Goal: Information Seeking & Learning: Check status

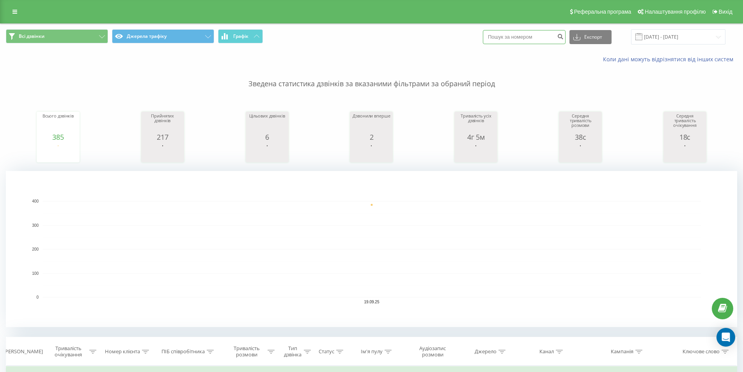
click at [521, 38] on input at bounding box center [524, 37] width 83 height 14
click at [674, 36] on input "[DATE] - [DATE]" at bounding box center [678, 36] width 94 height 15
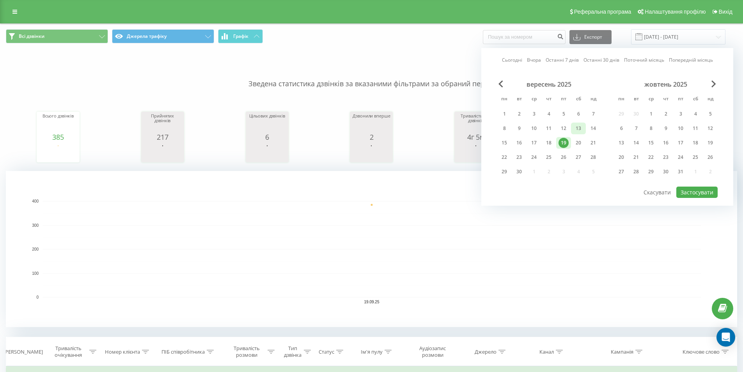
click at [585, 130] on div "13" at bounding box center [578, 128] width 15 height 12
click at [690, 191] on button "Застосувати" at bounding box center [696, 191] width 41 height 11
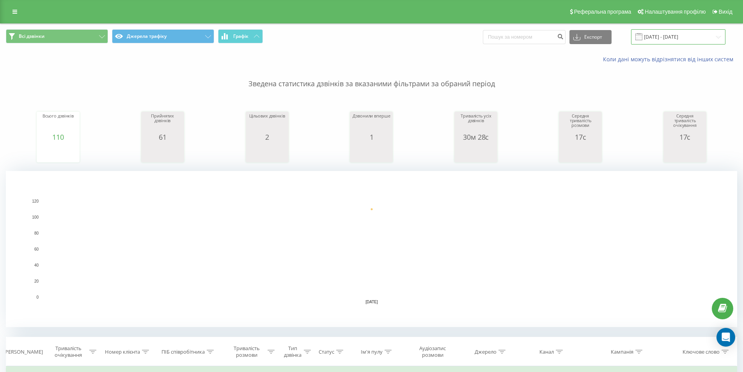
click at [675, 39] on input "[DATE] - [DATE]" at bounding box center [678, 36] width 94 height 15
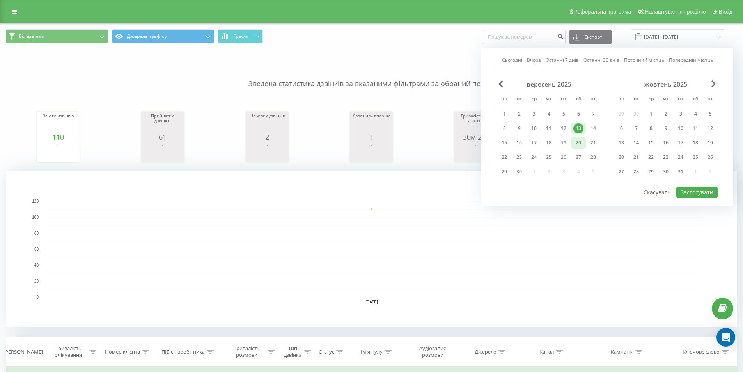
click at [576, 145] on div "20" at bounding box center [578, 143] width 10 height 10
click at [712, 199] on div "Сьогодні Вчора Останні 7 днів Останні 30 днів Поточний місяць Попередній місяць…" at bounding box center [607, 127] width 252 height 158
click at [708, 192] on button "Застосувати" at bounding box center [696, 191] width 41 height 11
type input "[DATE] - [DATE]"
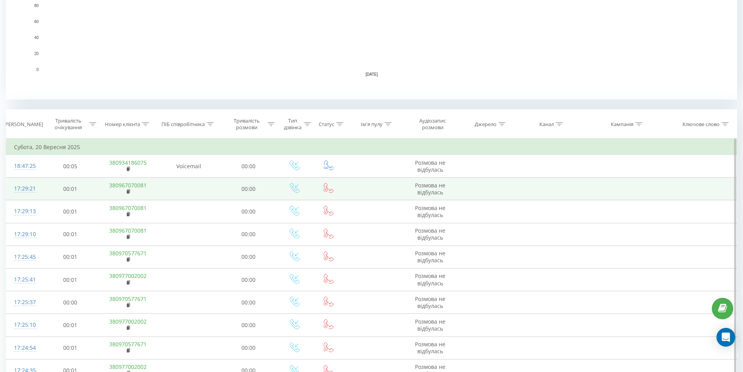
scroll to position [273, 0]
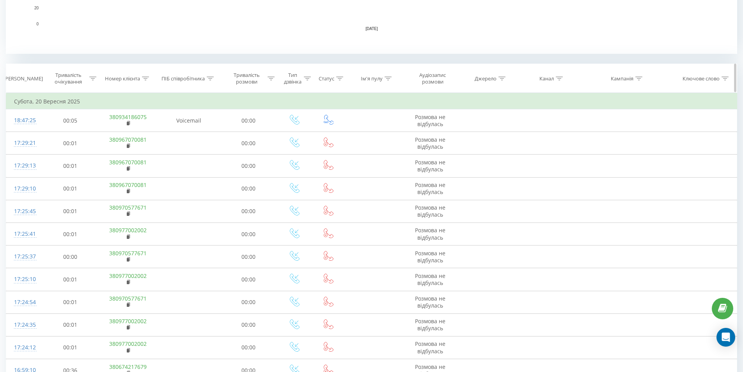
click at [209, 80] on icon at bounding box center [210, 78] width 7 height 4
click at [189, 135] on input "text" at bounding box center [188, 135] width 69 height 14
type input "соловйова"
click at [209, 147] on span "OK" at bounding box center [205, 150] width 22 height 12
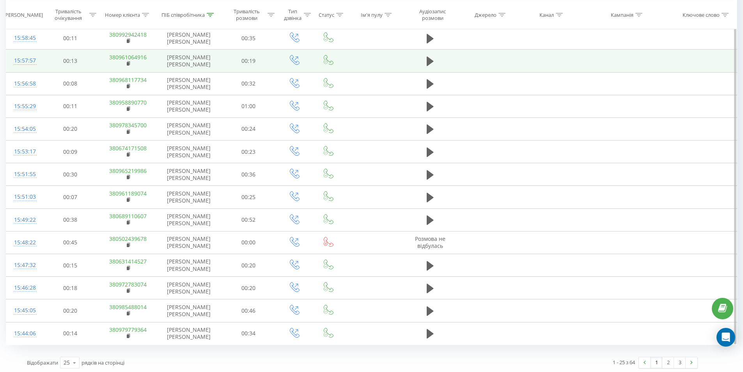
scroll to position [607, 0]
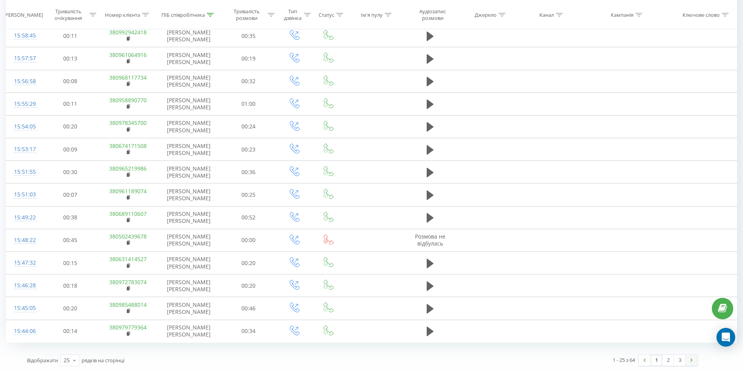
click at [695, 360] on link at bounding box center [692, 360] width 12 height 11
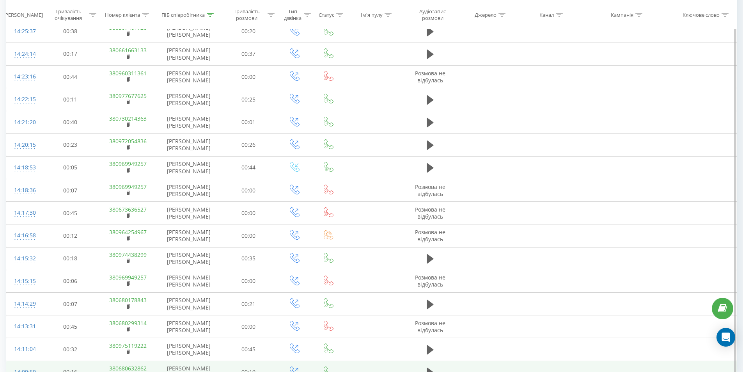
scroll to position [607, 0]
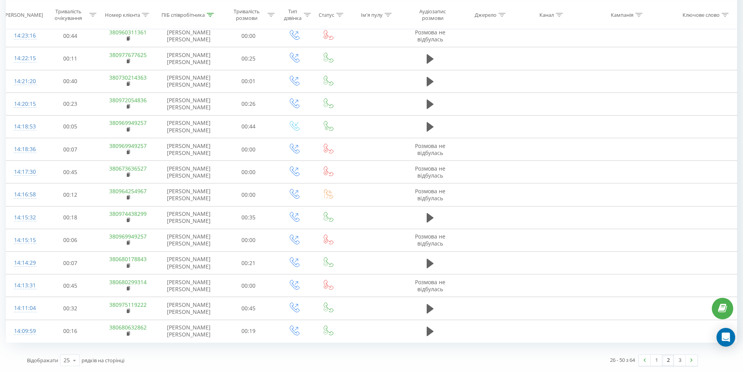
click at [668, 362] on link "2" at bounding box center [668, 360] width 12 height 11
click at [657, 362] on link "1" at bounding box center [657, 360] width 12 height 11
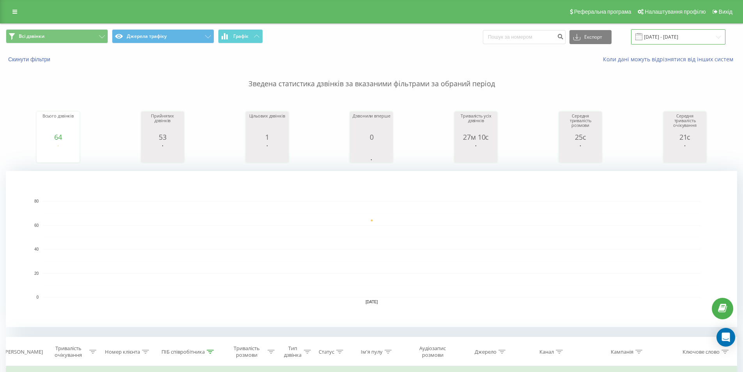
click at [670, 41] on input "[DATE] - [DATE]" at bounding box center [678, 36] width 94 height 15
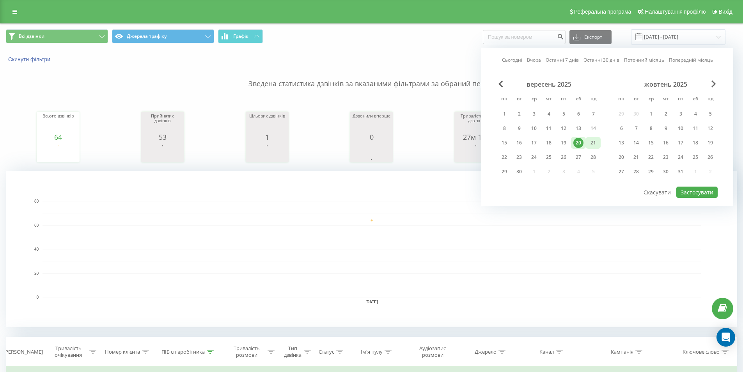
click at [595, 141] on div "21" at bounding box center [593, 143] width 10 height 10
click at [702, 192] on button "Застосувати" at bounding box center [696, 191] width 41 height 11
type input "[DATE] - [DATE]"
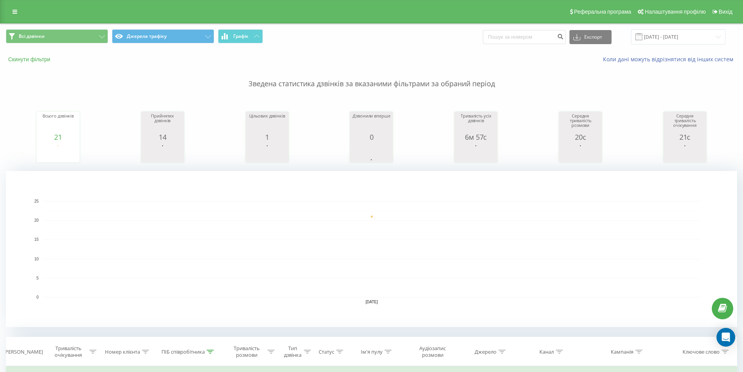
click at [36, 59] on button "Скинути фільтри" at bounding box center [30, 59] width 48 height 7
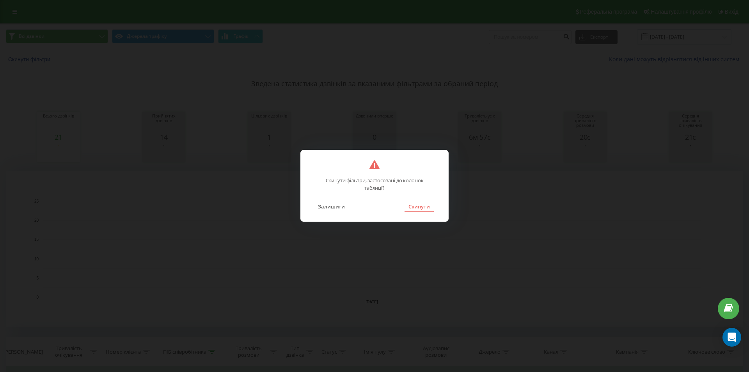
click at [421, 210] on button "Скинути" at bounding box center [418, 206] width 29 height 10
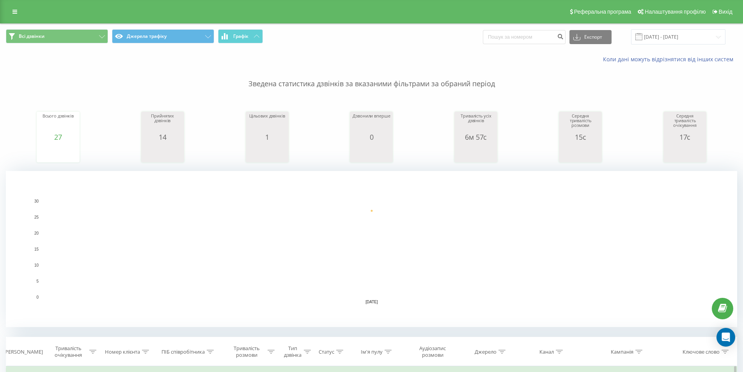
scroll to position [195, 0]
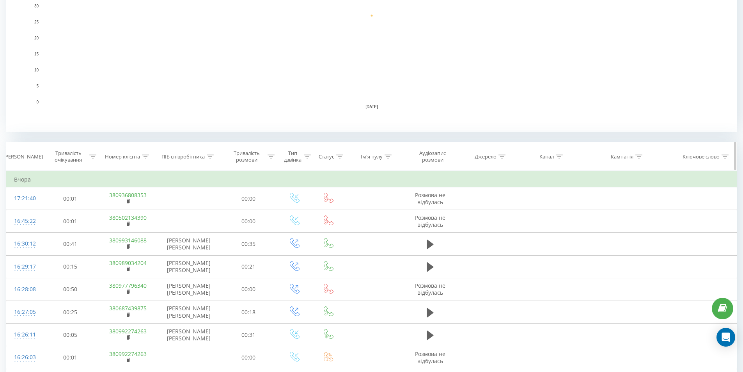
click at [211, 169] on th "ПІБ співробітника" at bounding box center [188, 156] width 63 height 29
click at [212, 158] on div at bounding box center [210, 156] width 7 height 7
click at [192, 216] on input "text" at bounding box center [188, 213] width 69 height 14
type input "соловйова"
click at [207, 224] on span "OK" at bounding box center [205, 228] width 22 height 12
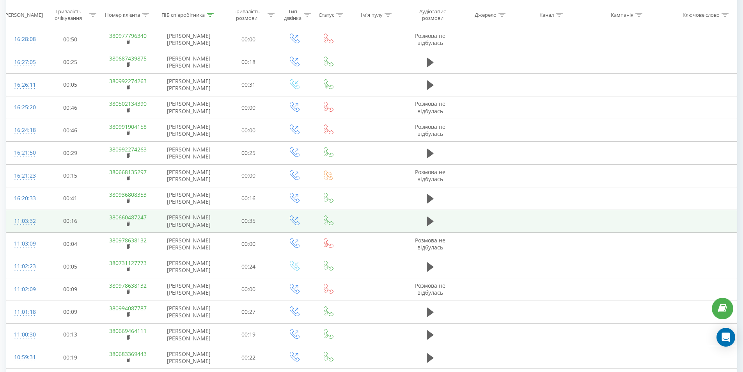
scroll to position [321, 0]
